Goal: Task Accomplishment & Management: Use online tool/utility

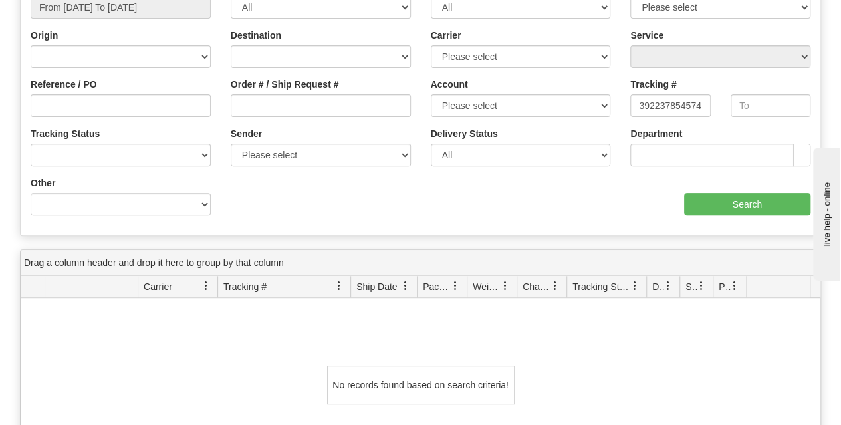
scroll to position [67, 0]
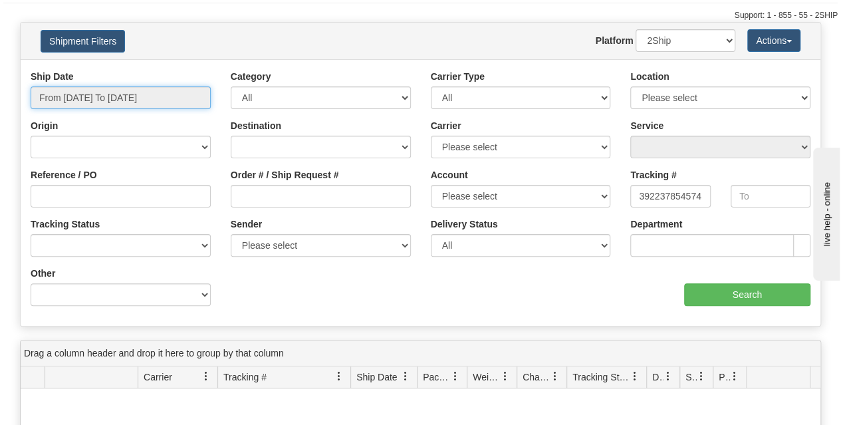
click at [152, 103] on input "From 08/05/2025 To 09/03/2025" at bounding box center [121, 97] width 180 height 23
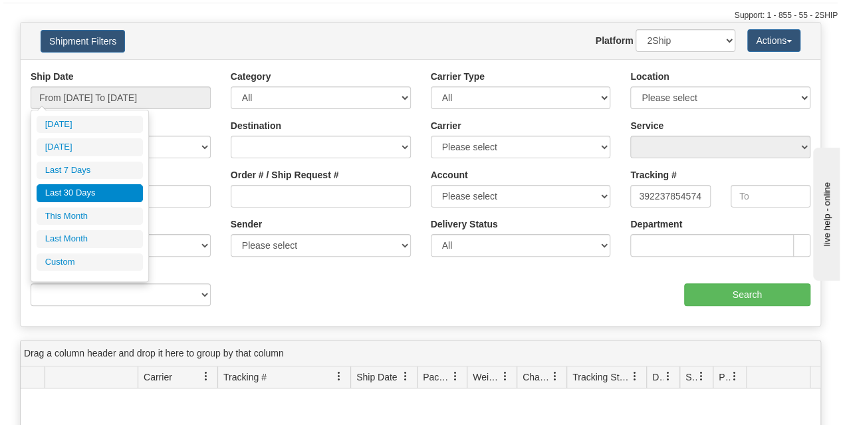
click at [76, 188] on li "Last 30 Days" at bounding box center [90, 193] width 106 height 18
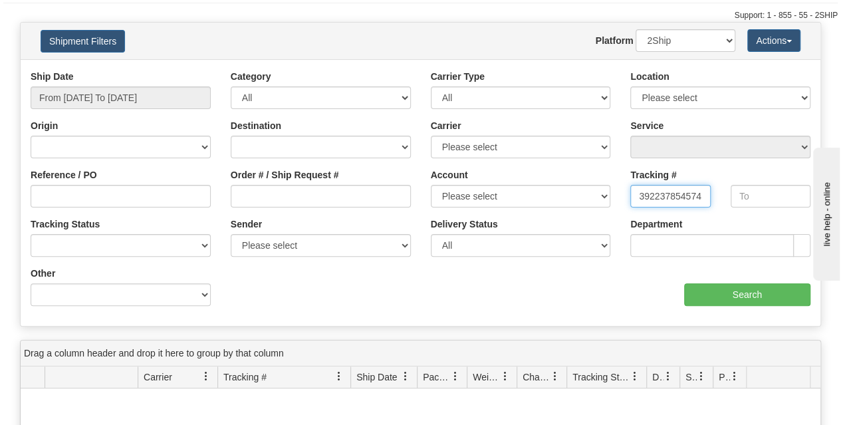
click at [641, 197] on input "392237854574" at bounding box center [671, 196] width 80 height 23
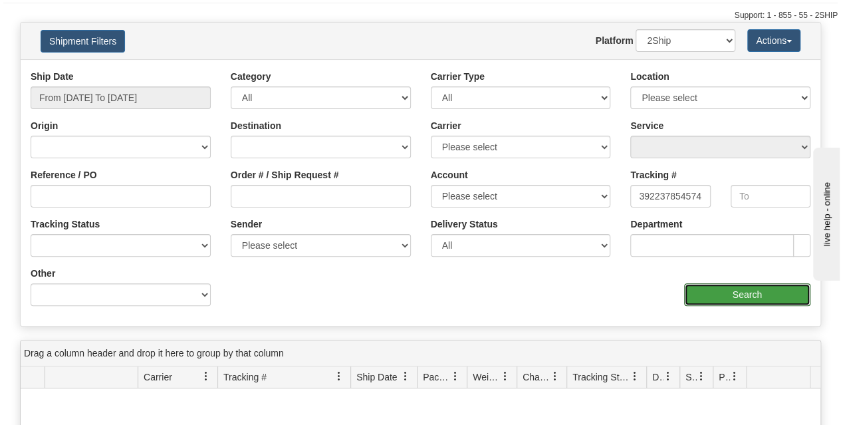
drag, startPoint x: 742, startPoint y: 297, endPoint x: 708, endPoint y: 299, distance: 34.6
click at [742, 297] on input "Search" at bounding box center [747, 294] width 127 height 23
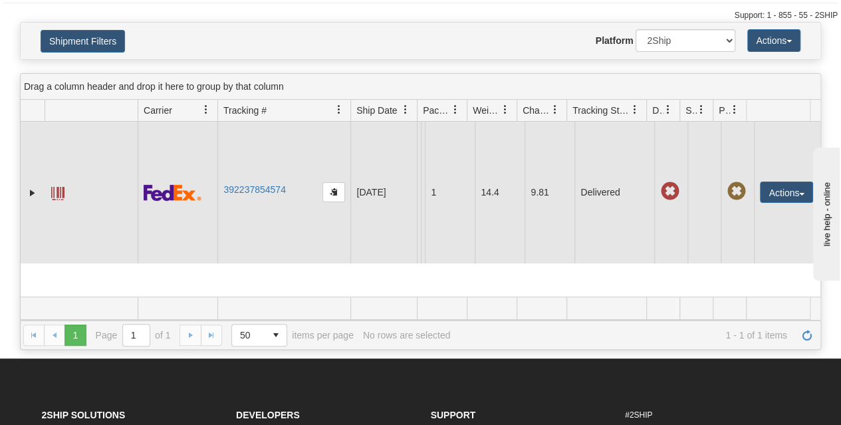
scroll to position [0, 0]
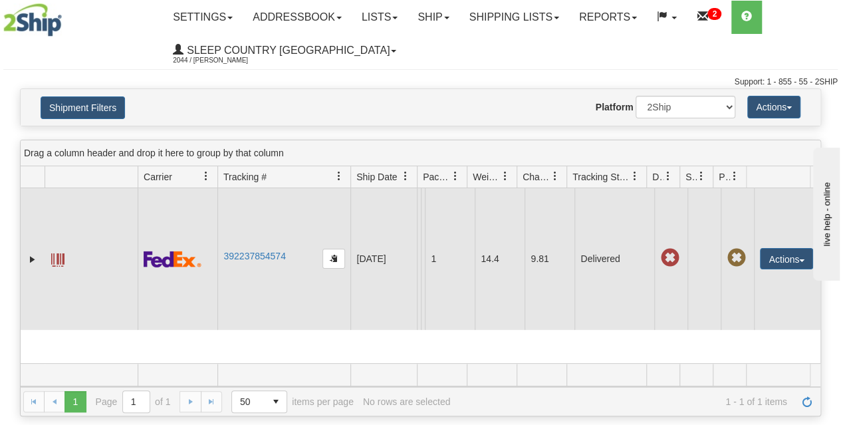
click at [243, 257] on td "392237854574" at bounding box center [284, 259] width 133 height 142
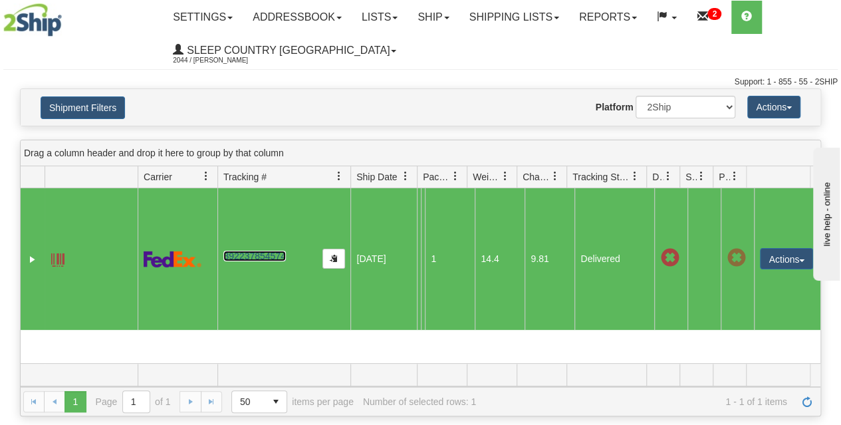
click at [249, 261] on link "392237854574" at bounding box center [255, 256] width 62 height 11
click at [400, 104] on div "Website Agent Nothing selected Client User Platform 2Ship Imported" at bounding box center [453, 107] width 585 height 23
click at [779, 265] on button "Actions" at bounding box center [786, 258] width 53 height 21
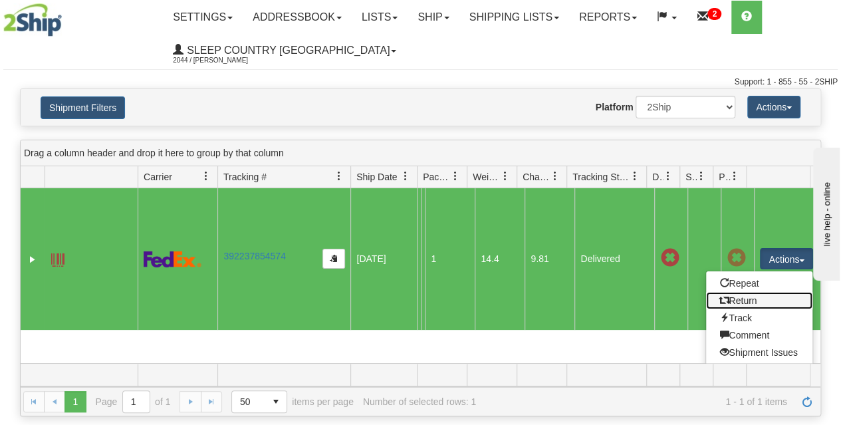
click at [741, 307] on link "Return" at bounding box center [759, 300] width 106 height 17
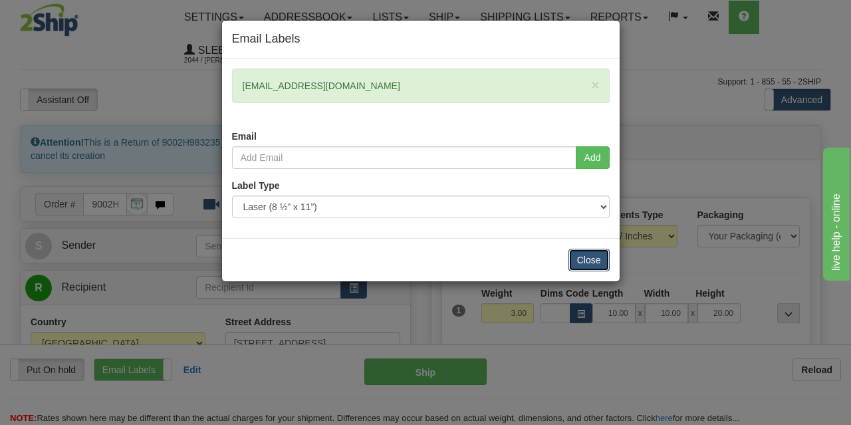
click at [586, 259] on button "Close" at bounding box center [589, 260] width 41 height 23
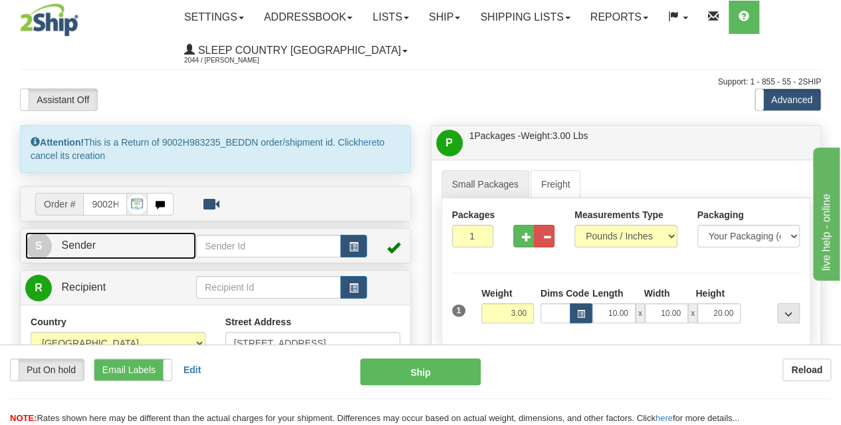
click at [90, 241] on span "Sender" at bounding box center [78, 244] width 35 height 11
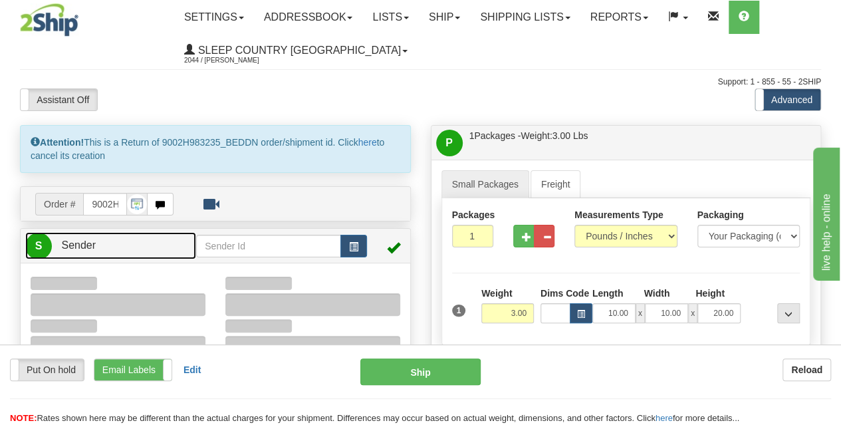
type input "11:39"
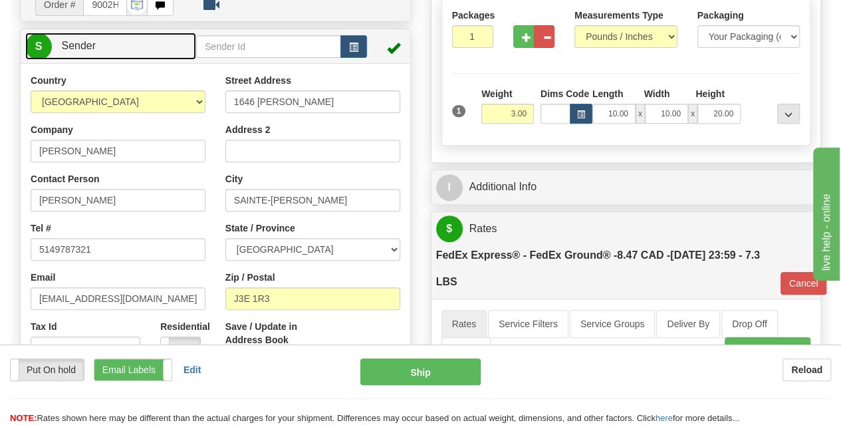
scroll to position [266, 0]
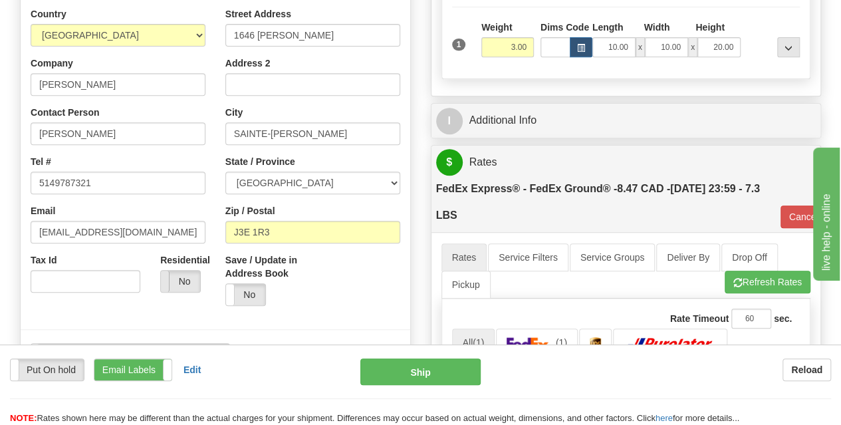
click at [165, 280] on span at bounding box center [160, 281] width 17 height 21
type input "92"
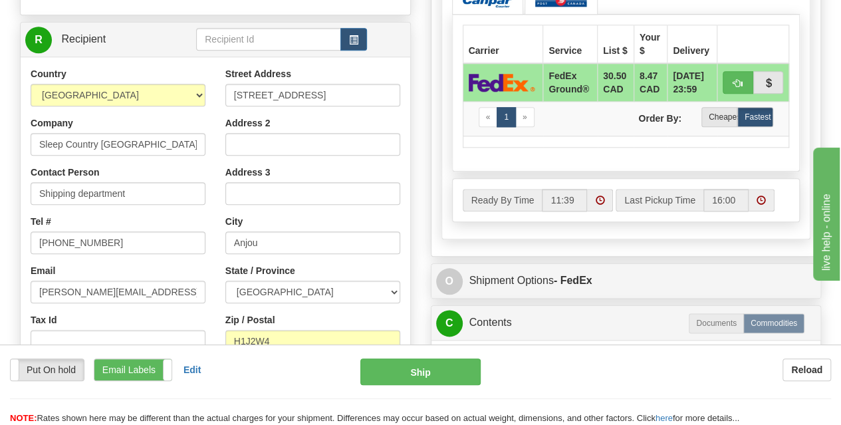
scroll to position [665, 0]
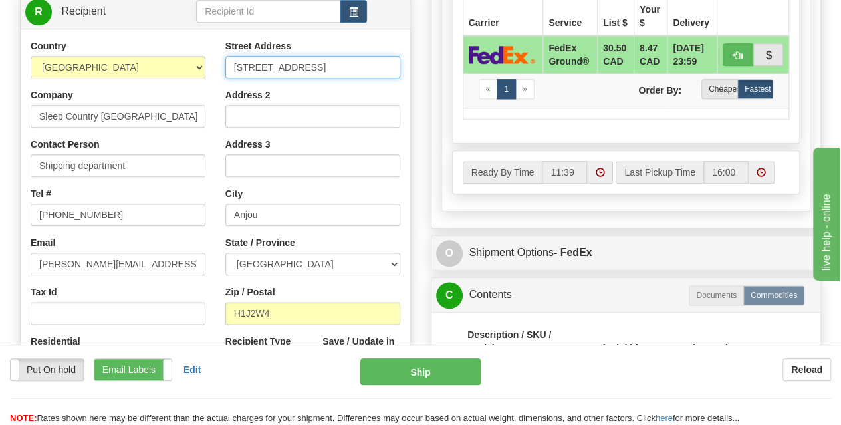
drag, startPoint x: 339, startPoint y: 67, endPoint x: 198, endPoint y: 80, distance: 141.6
click at [198, 80] on div "Country [GEOGRAPHIC_DATA] [GEOGRAPHIC_DATA] [GEOGRAPHIC_DATA] [GEOGRAPHIC_DATA]…" at bounding box center [216, 218] width 390 height 358
paste input "[STREET_ADDRESS]"
type input "[STREET_ADDRESS]"
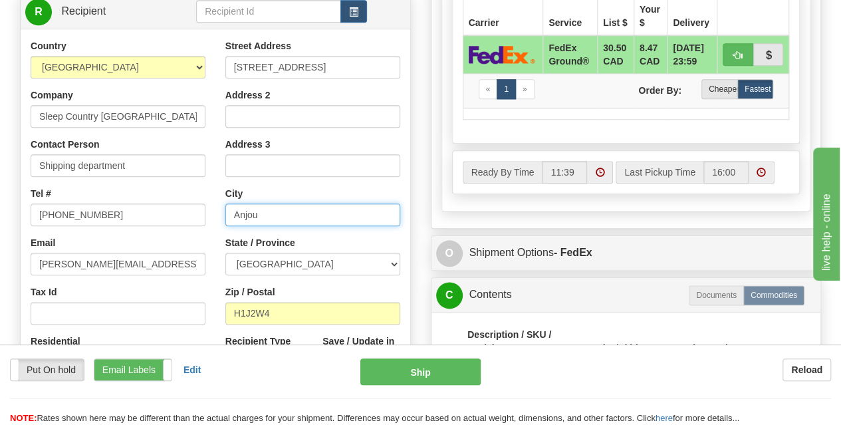
click at [290, 217] on input "Anjou" at bounding box center [313, 215] width 175 height 23
type input "A"
paste input "BELLEVILLE"
type input "BELLEVILLE"
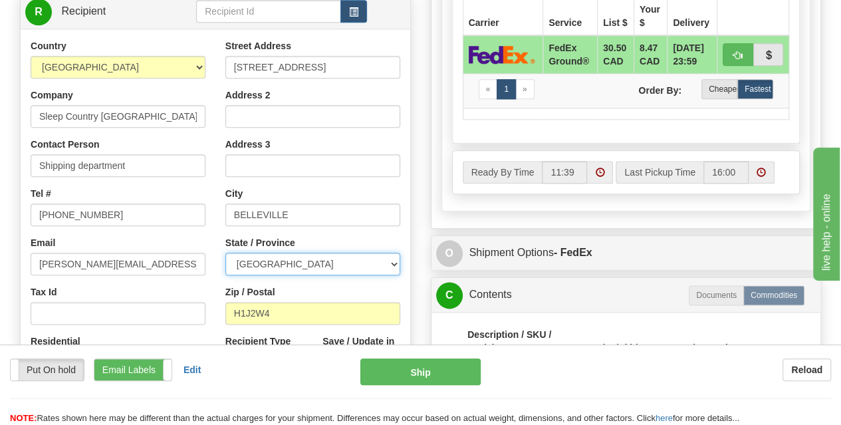
click at [314, 264] on select "[GEOGRAPHIC_DATA] [GEOGRAPHIC_DATA] [GEOGRAPHIC_DATA] [GEOGRAPHIC_DATA] [GEOGRA…" at bounding box center [313, 264] width 175 height 23
select select "ON"
click at [226, 253] on select "[GEOGRAPHIC_DATA] [GEOGRAPHIC_DATA] [GEOGRAPHIC_DATA] [GEOGRAPHIC_DATA] [GEOGRA…" at bounding box center [313, 264] width 175 height 23
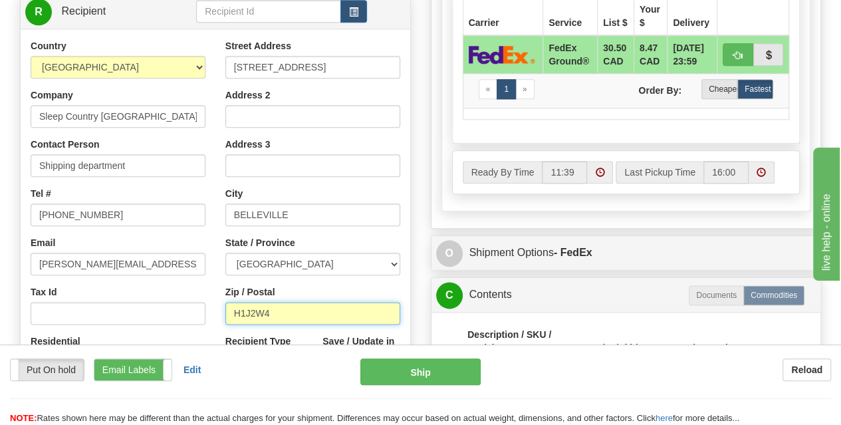
drag, startPoint x: 297, startPoint y: 311, endPoint x: 174, endPoint y: 311, distance: 123.1
click at [174, 311] on div "Country [GEOGRAPHIC_DATA] [GEOGRAPHIC_DATA] [GEOGRAPHIC_DATA] [GEOGRAPHIC_DATA]…" at bounding box center [216, 218] width 390 height 358
type input "92"
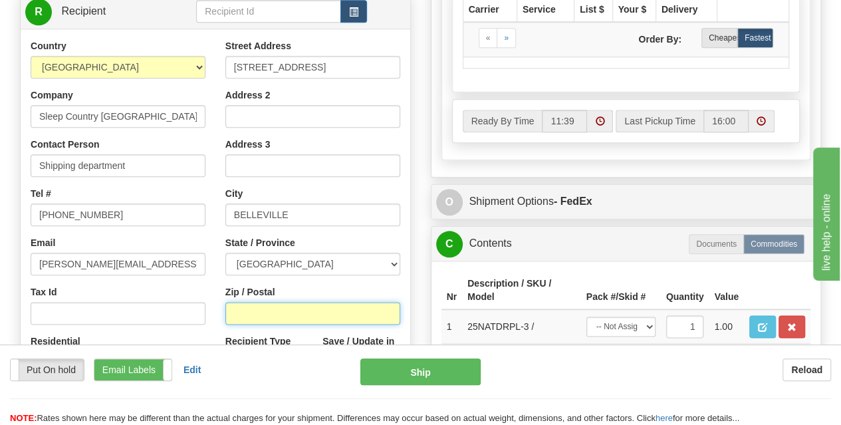
paste input "K8N 4Z6"
click at [255, 313] on input "K8N 4Z6" at bounding box center [313, 313] width 175 height 23
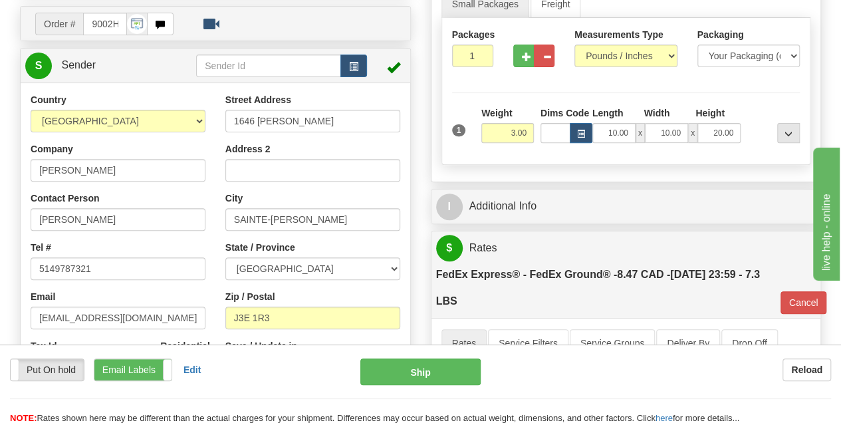
scroll to position [266, 0]
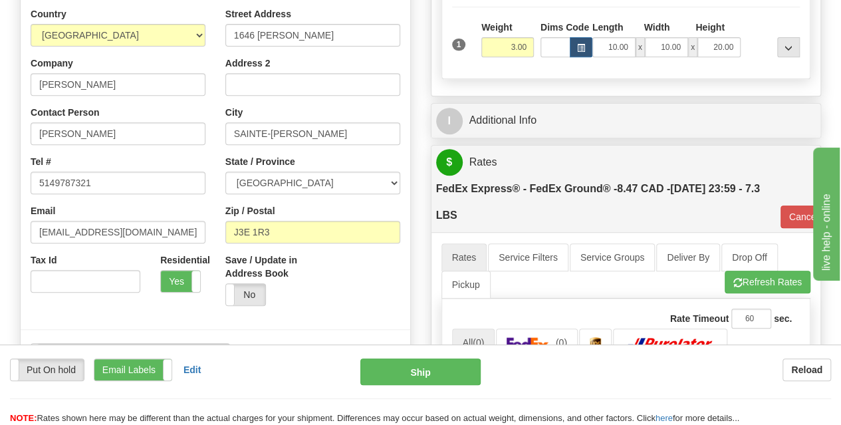
type input "K8N4Z6"
type input "92"
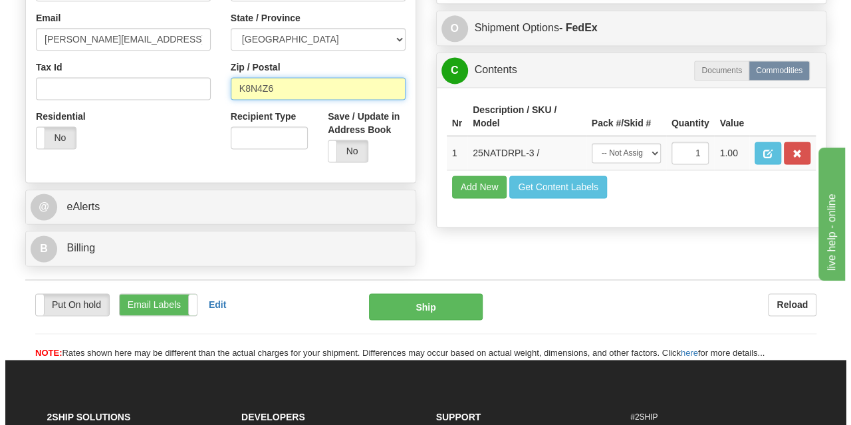
scroll to position [865, 0]
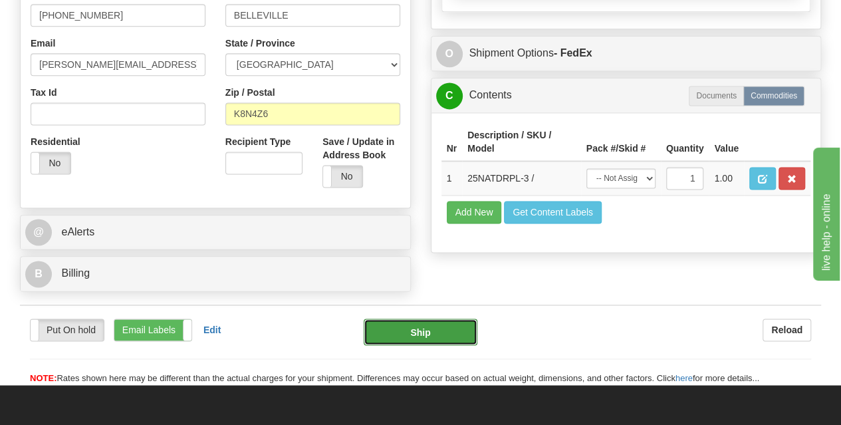
click at [407, 329] on button "Ship" at bounding box center [421, 332] width 114 height 27
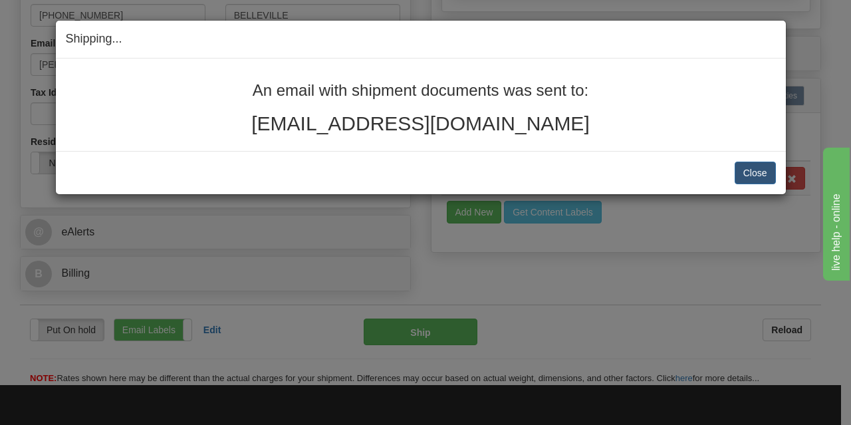
drag, startPoint x: 565, startPoint y: 121, endPoint x: 227, endPoint y: 84, distance: 340.0
click at [227, 84] on div "An email with shipment documents was sent to: [EMAIL_ADDRESS][DOMAIN_NAME]" at bounding box center [421, 108] width 710 height 53
copy div "An email with shipment documents was sent to: [EMAIL_ADDRESS][DOMAIN_NAME]"
click at [746, 169] on button "Close" at bounding box center [755, 173] width 41 height 23
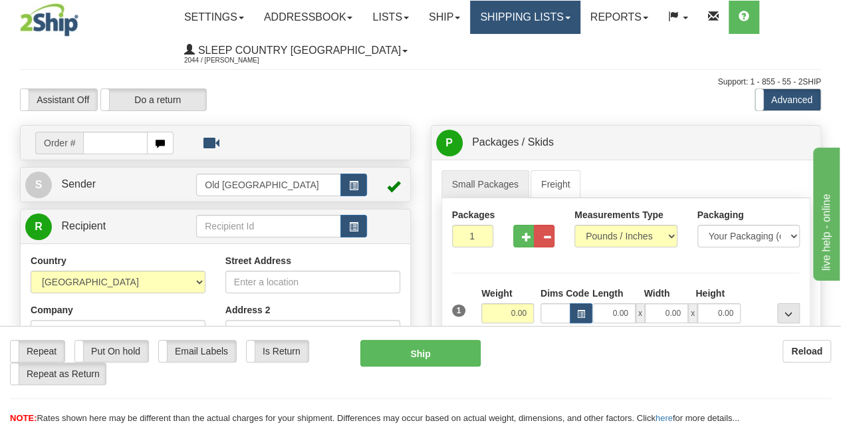
click at [530, 23] on link "Shipping lists" at bounding box center [525, 17] width 110 height 33
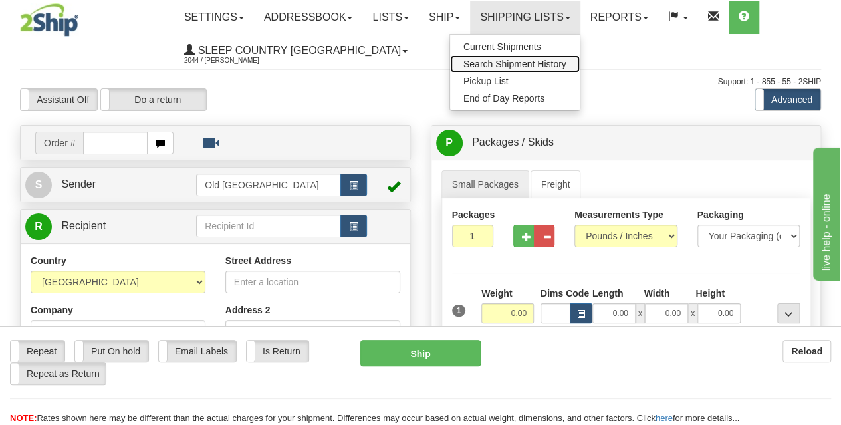
click at [526, 61] on span "Search Shipment History" at bounding box center [515, 64] width 103 height 11
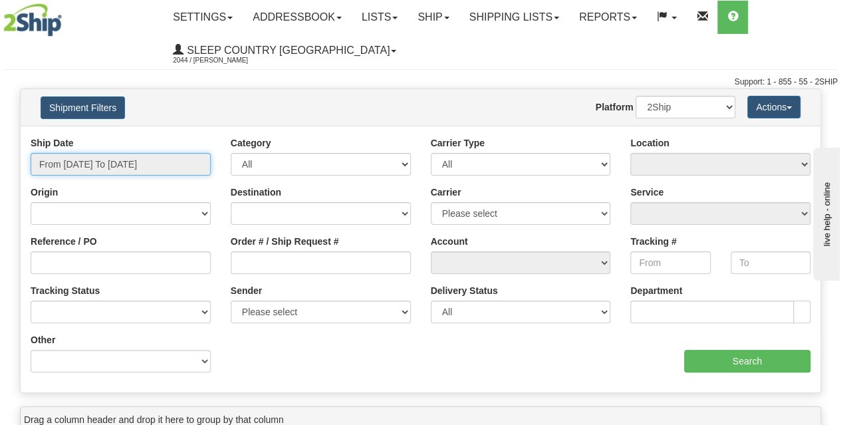
click at [118, 162] on input "From 09/02/2025 To 09/03/2025" at bounding box center [121, 164] width 180 height 23
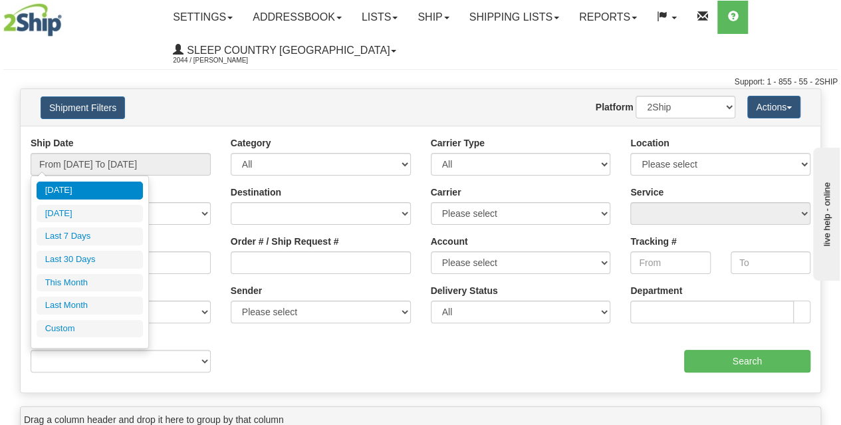
click at [85, 260] on li "Last 30 Days" at bounding box center [90, 260] width 106 height 18
type input "From 08/05/2025 To 09/03/2025"
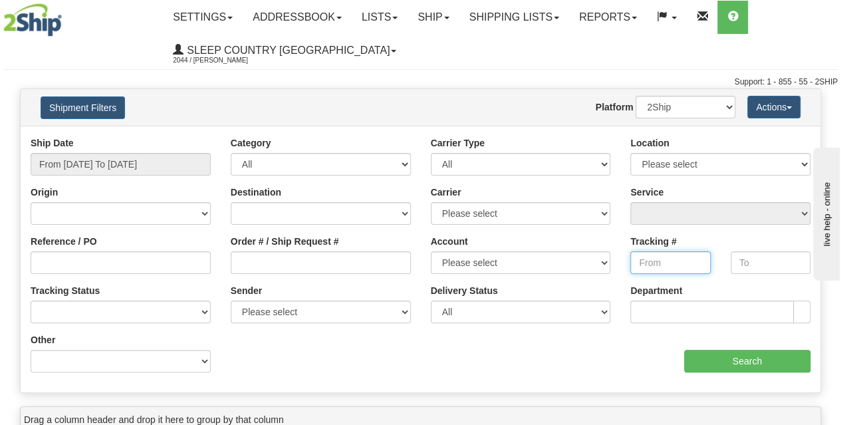
click at [655, 263] on input "Tracking #" at bounding box center [671, 262] width 80 height 23
paste input "392237854574"
type input "392237854574"
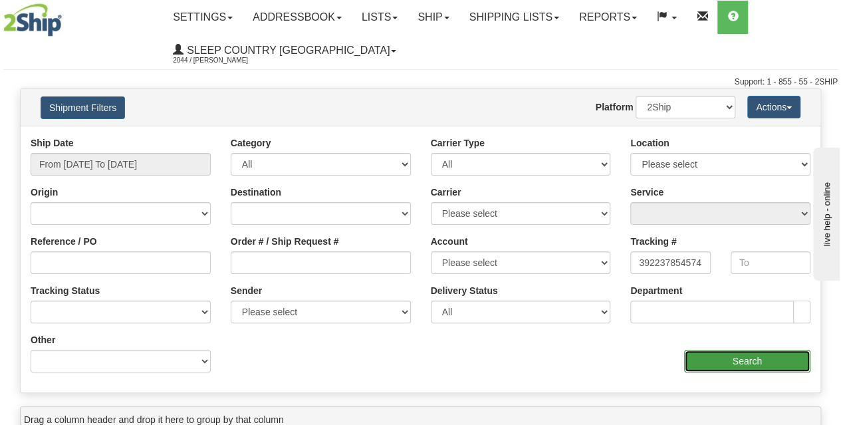
click at [737, 357] on input "Search" at bounding box center [747, 361] width 127 height 23
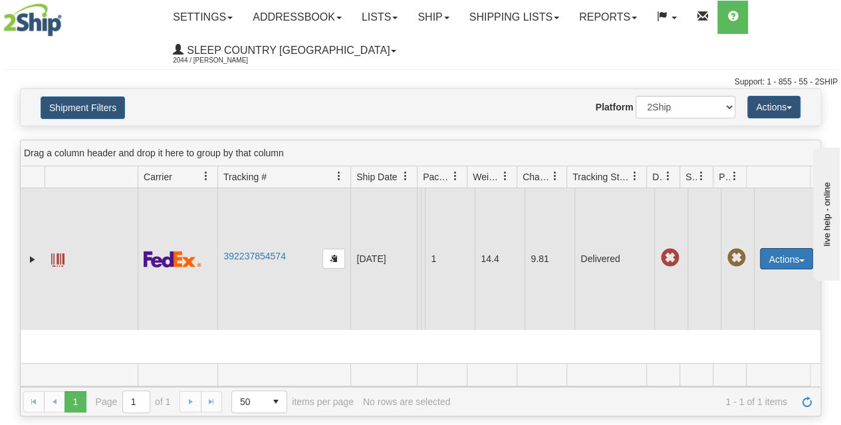
click at [778, 261] on button "Actions" at bounding box center [786, 258] width 53 height 21
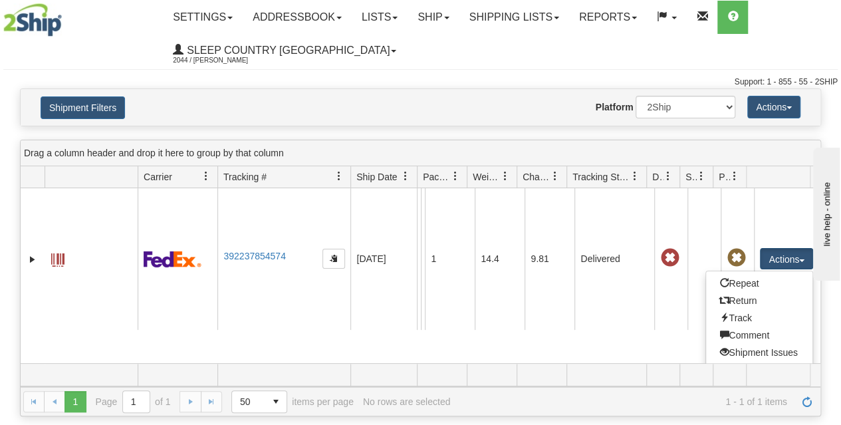
click at [474, 111] on div "Website Agent Nothing selected Client User Platform 2Ship Imported" at bounding box center [453, 107] width 585 height 23
